Goal: Task Accomplishment & Management: Use online tool/utility

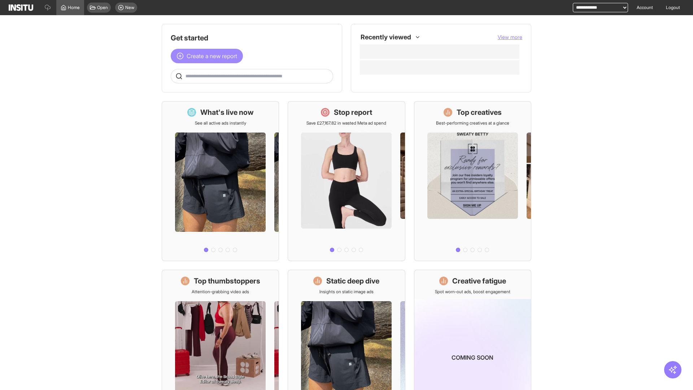
click at [209, 56] on span "Create a new report" at bounding box center [212, 56] width 51 height 9
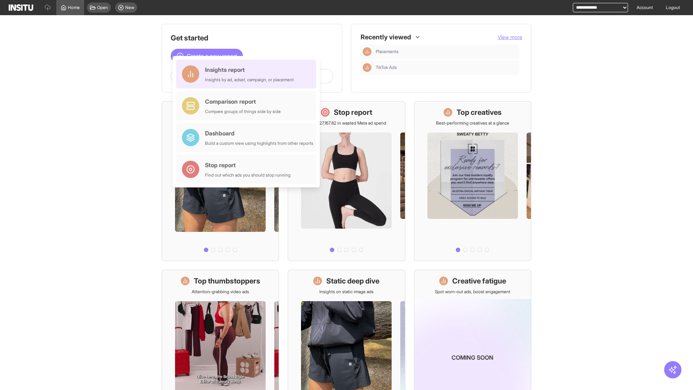
click at [248, 74] on div "Insights report Insights by ad, adset, campaign, or placement" at bounding box center [249, 73] width 89 height 17
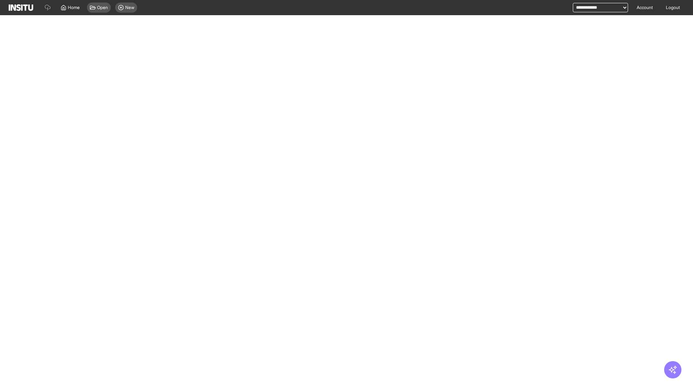
select select "**"
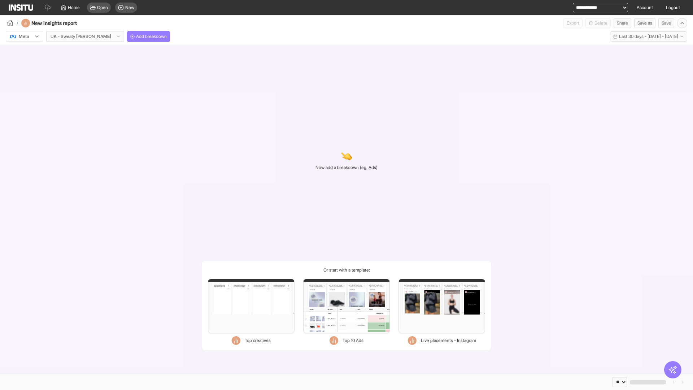
click at [25, 36] on div at bounding box center [19, 36] width 20 height 7
